Goal: Information Seeking & Learning: Learn about a topic

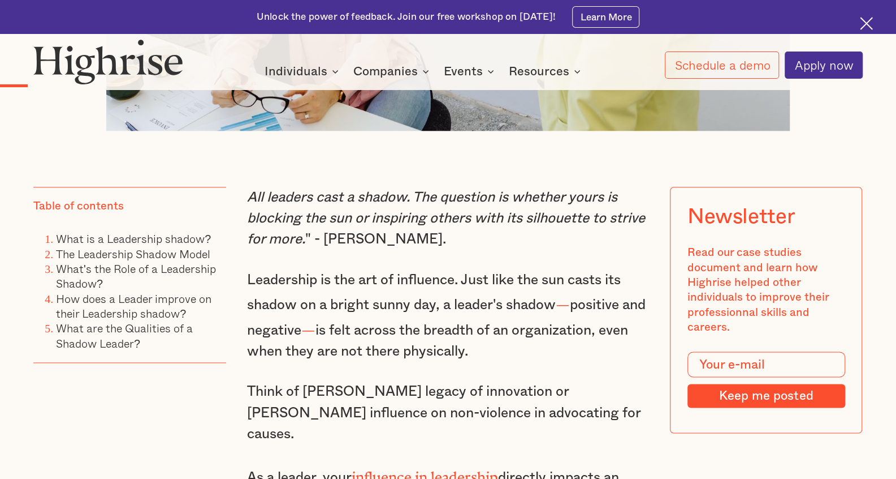
scroll to position [772, 0]
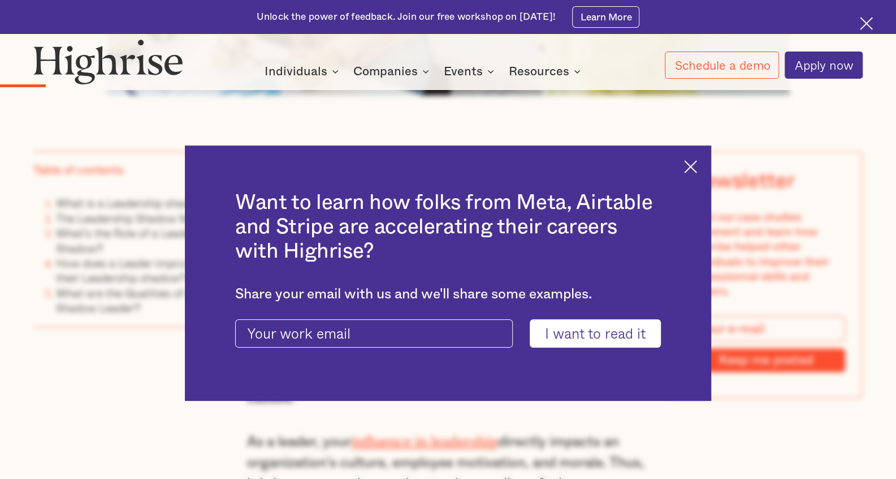
drag, startPoint x: 904, startPoint y: 21, endPoint x: 903, endPoint y: 71, distance: 49.2
click at [697, 169] on img at bounding box center [690, 166] width 13 height 13
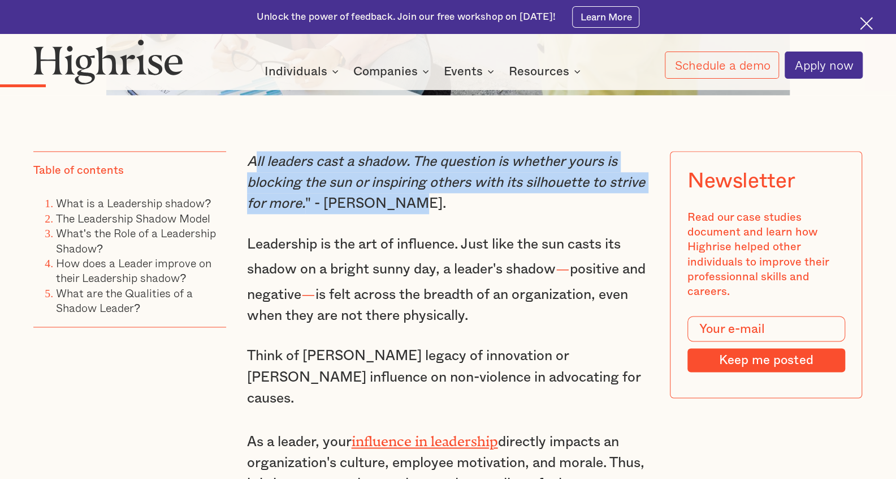
drag, startPoint x: 250, startPoint y: 166, endPoint x: 464, endPoint y: 212, distance: 219.2
click at [464, 212] on p "All leaders cast a shadow. The question is whether yours is blocking the sun or…" at bounding box center [448, 182] width 403 height 63
copy p "ll leaders cast a shadow. The question is whether yours is blocking the sun or …"
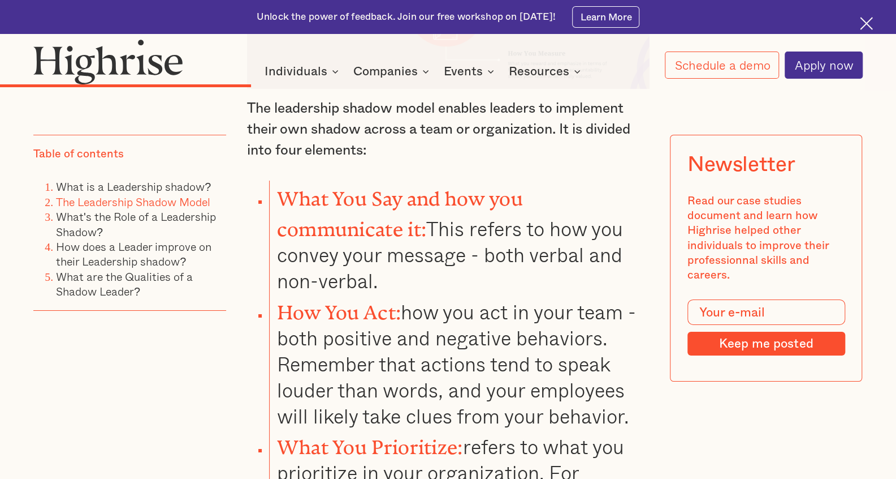
scroll to position [2319, 0]
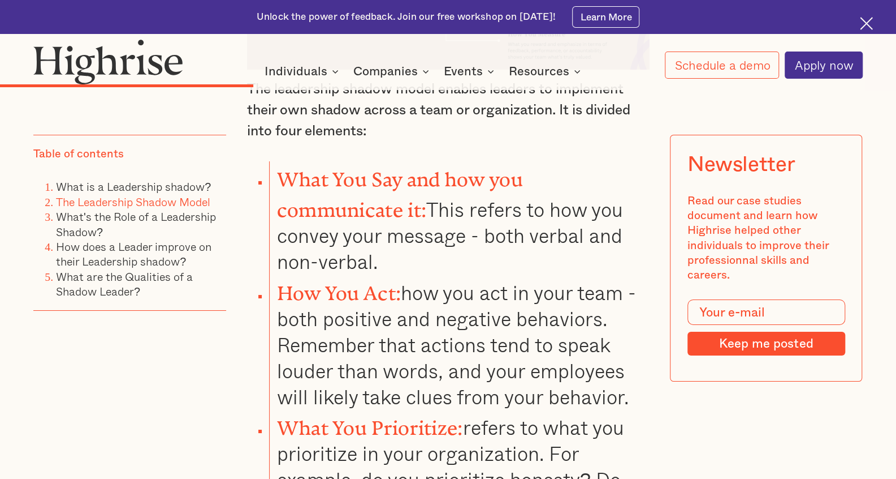
click at [516, 168] on strong "What You Say and how you communicate it:" at bounding box center [400, 189] width 246 height 43
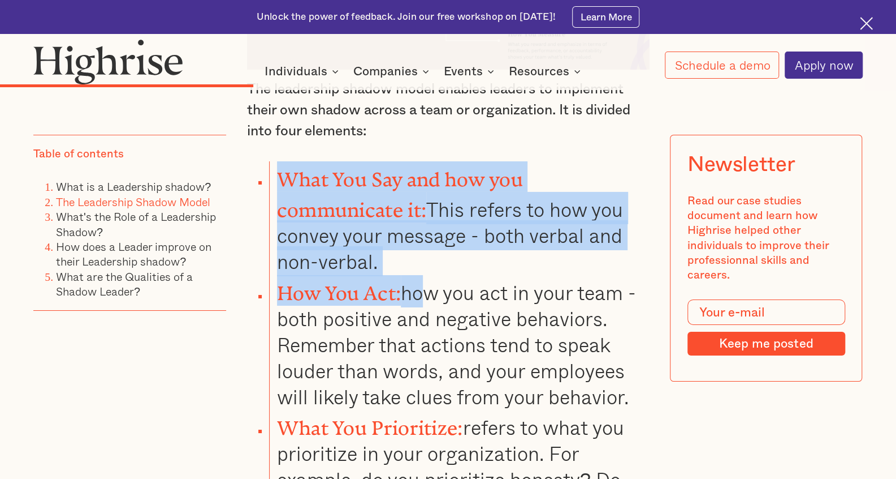
drag, startPoint x: 278, startPoint y: 130, endPoint x: 420, endPoint y: 247, distance: 184.4
click at [420, 247] on ul "What You Say and how you communicate it: This refers to how you convey your mes…" at bounding box center [440, 420] width 420 height 518
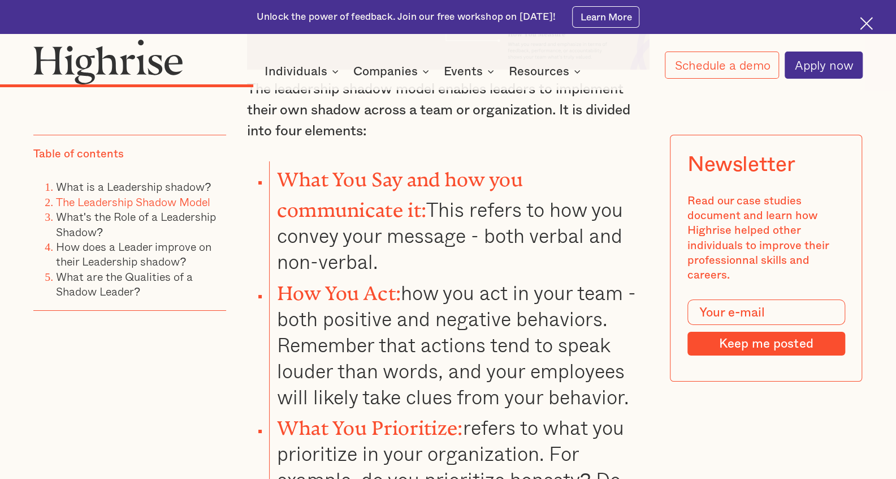
click at [370, 295] on li "How You Act: how you act in your team -both positive and negative behaviors. Re…" at bounding box center [459, 342] width 380 height 135
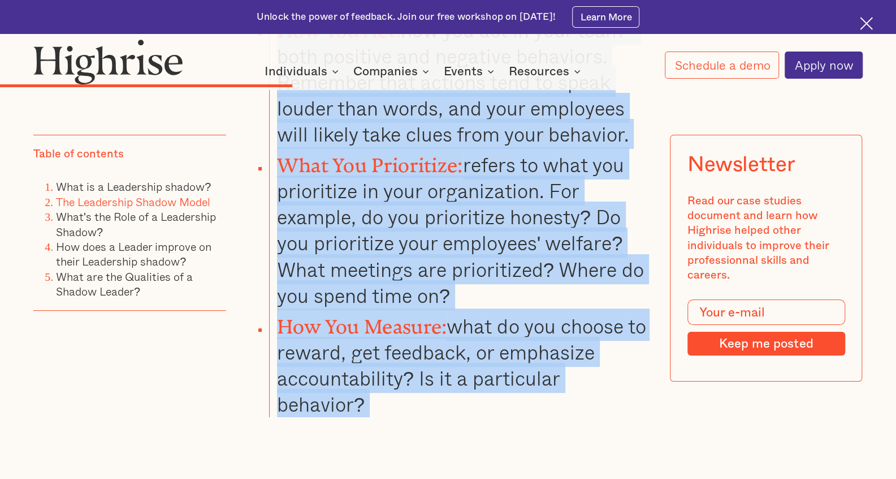
scroll to position [2606, 0]
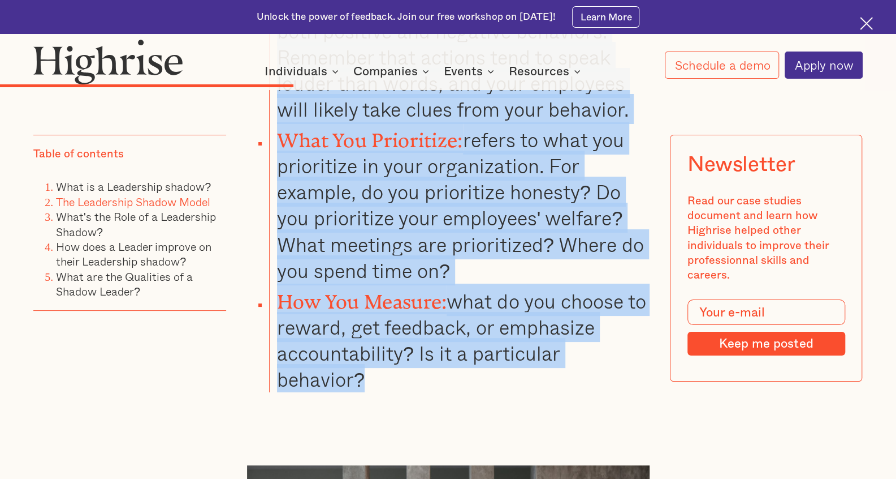
drag, startPoint x: 279, startPoint y: 236, endPoint x: 503, endPoint y: 340, distance: 246.5
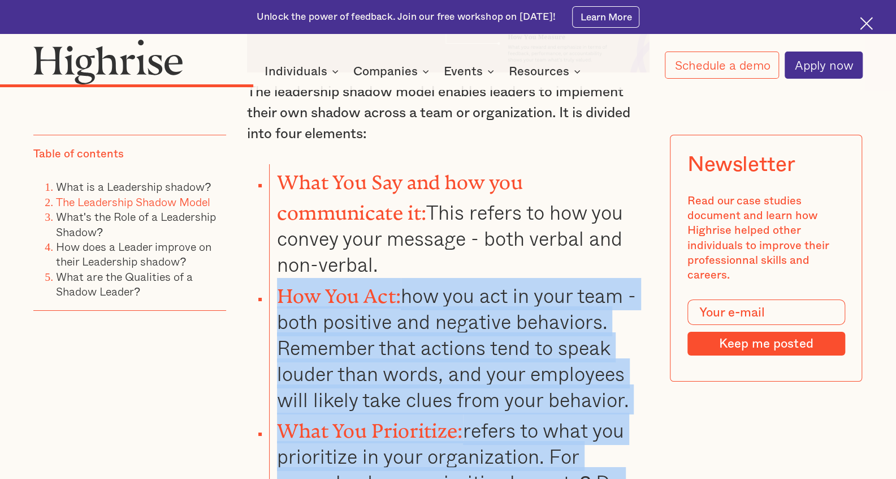
scroll to position [1863, 0]
